Goal: Book appointment/travel/reservation

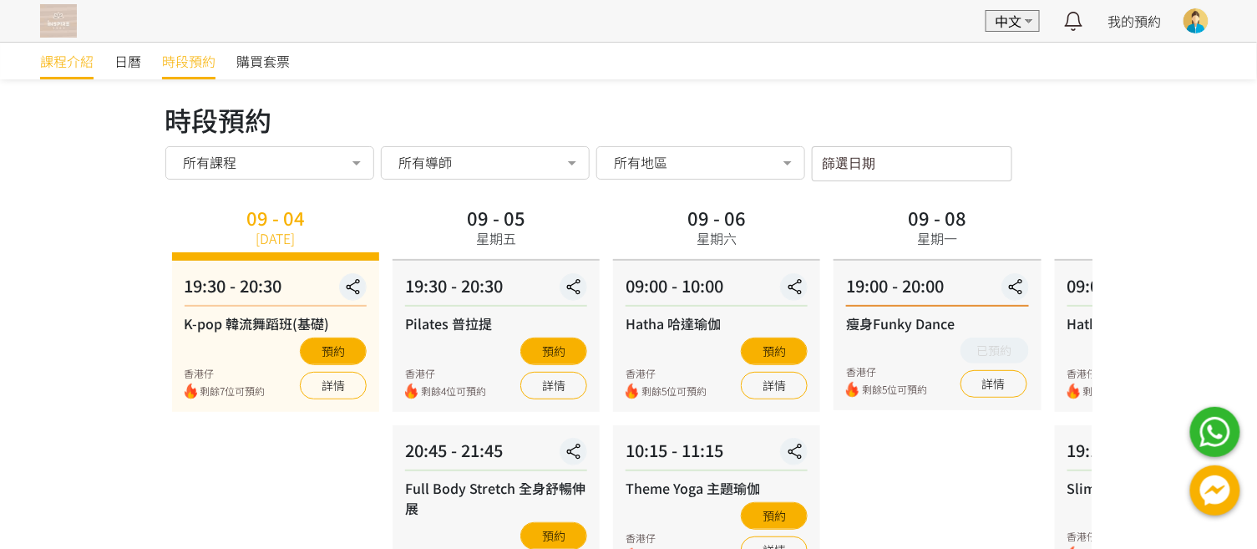
click at [69, 65] on span "課程介紹" at bounding box center [66, 61] width 53 height 20
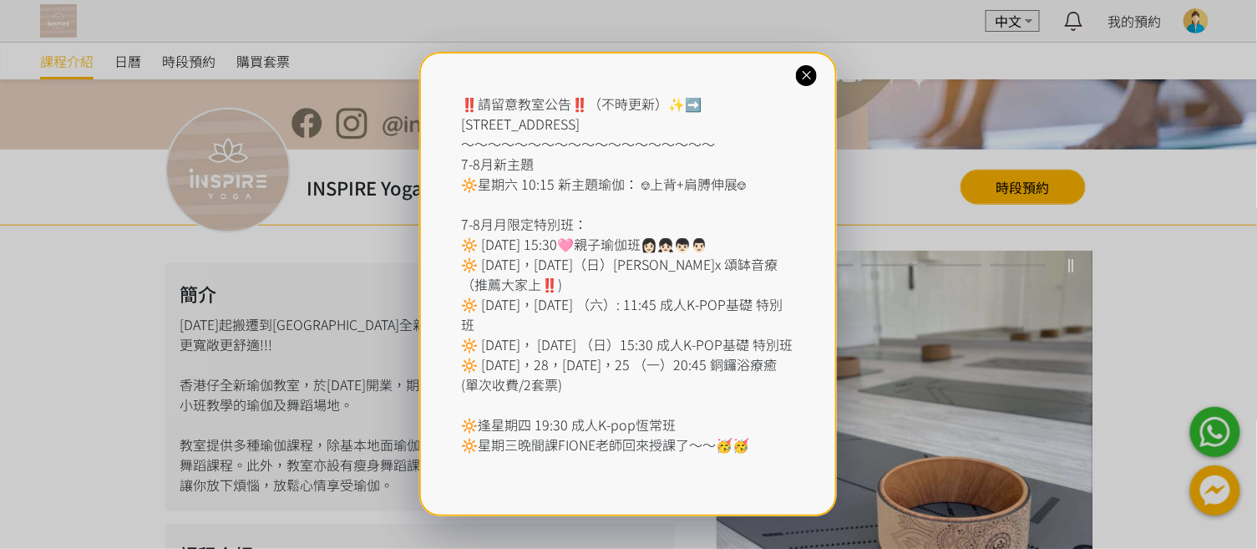
scroll to position [132, 0]
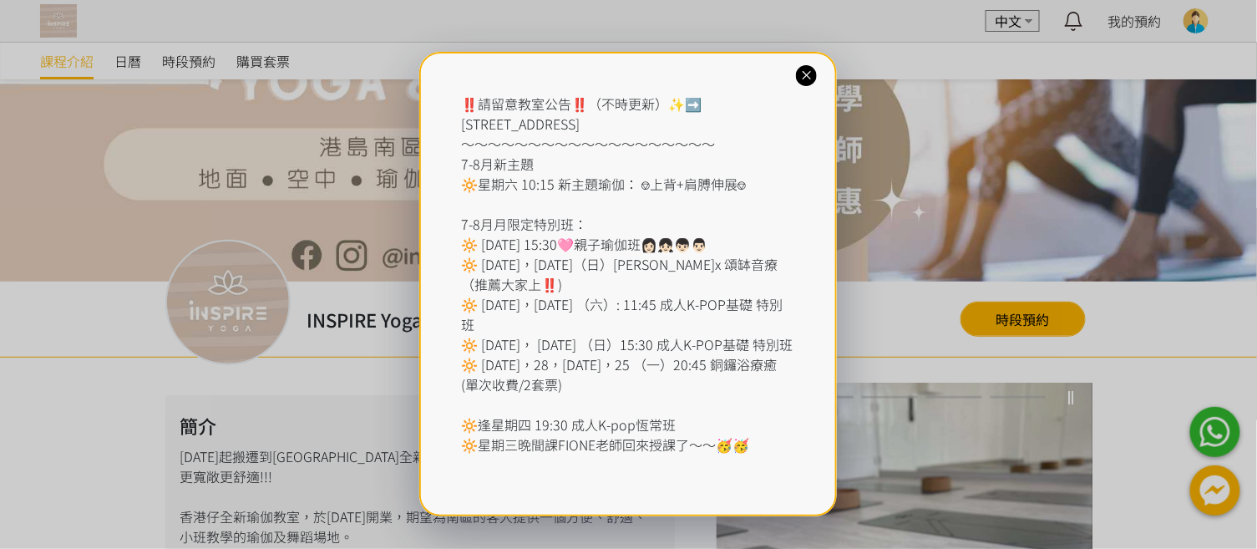
click at [810, 78] on icon at bounding box center [807, 76] width 16 height 16
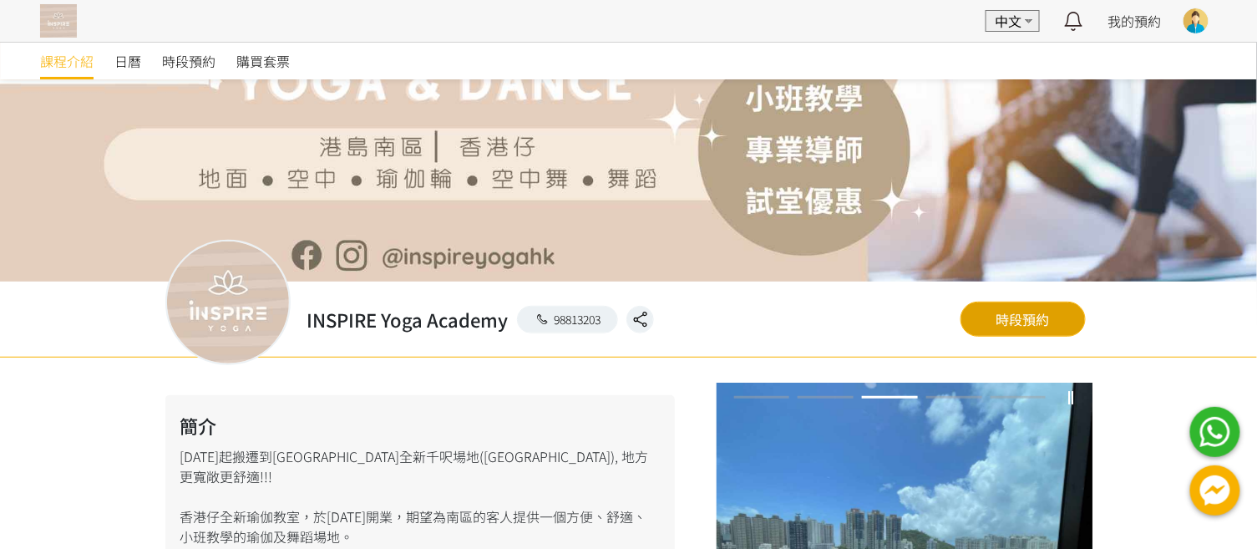
click at [1030, 326] on link "時段預約" at bounding box center [1023, 319] width 125 height 35
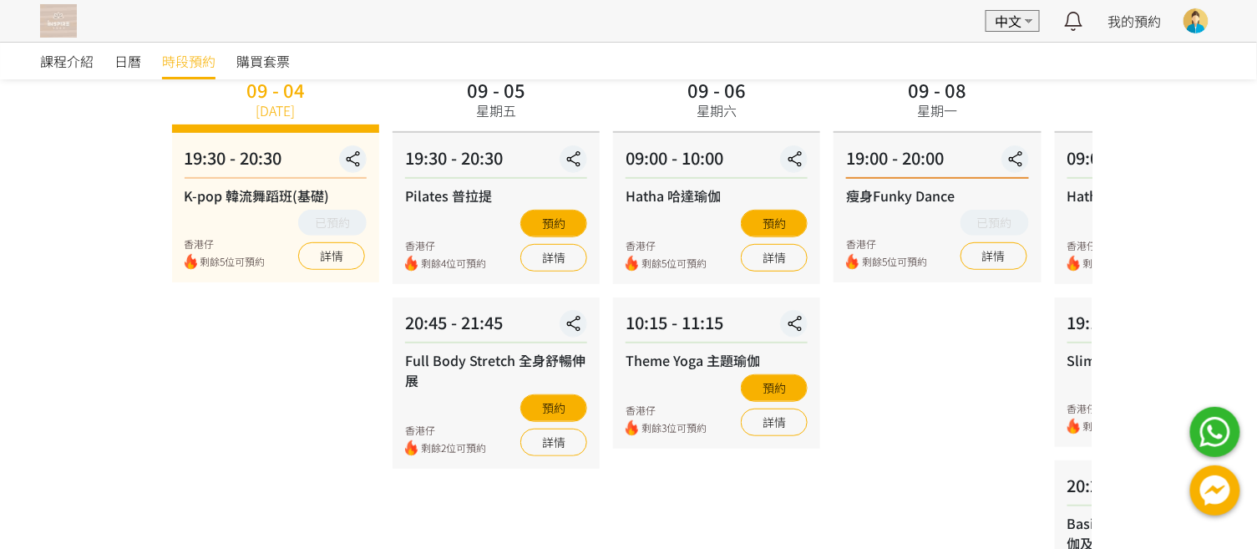
scroll to position [114, 0]
